Goal: Check status

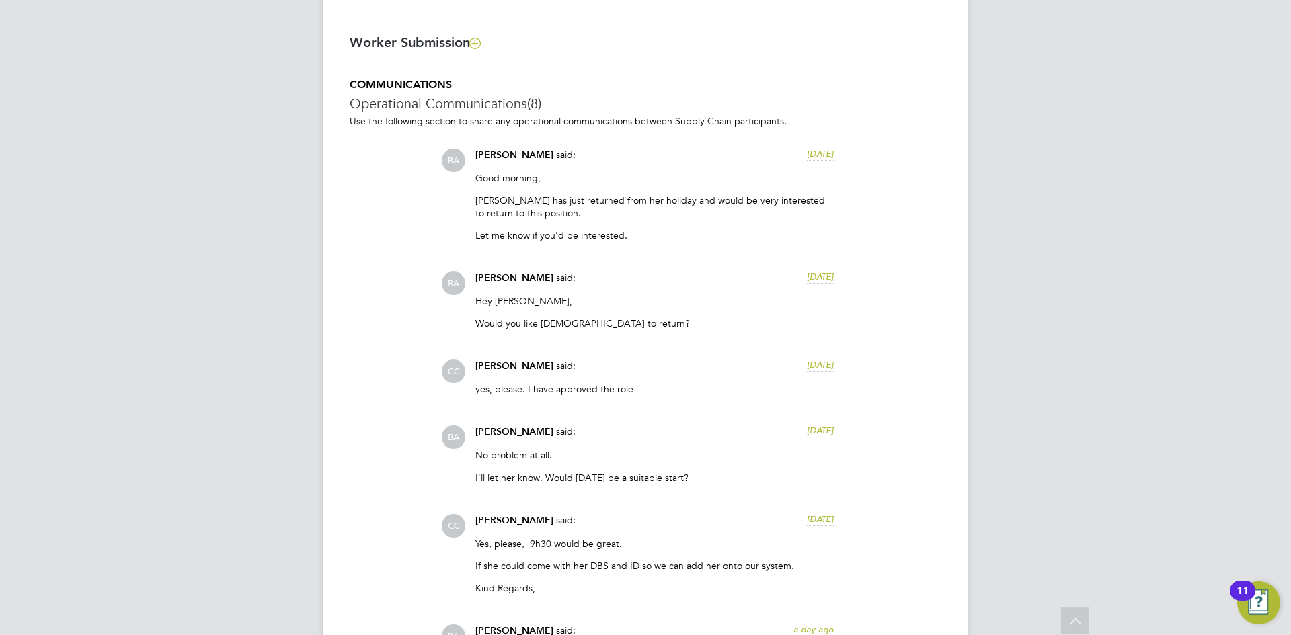
scroll to position [711, 0]
